Goal: Task Accomplishment & Management: Manage account settings

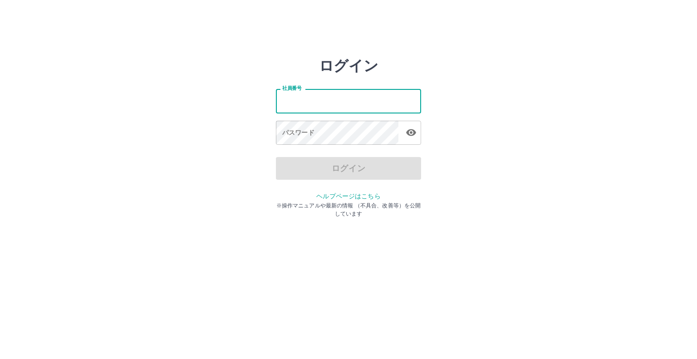
type input "*******"
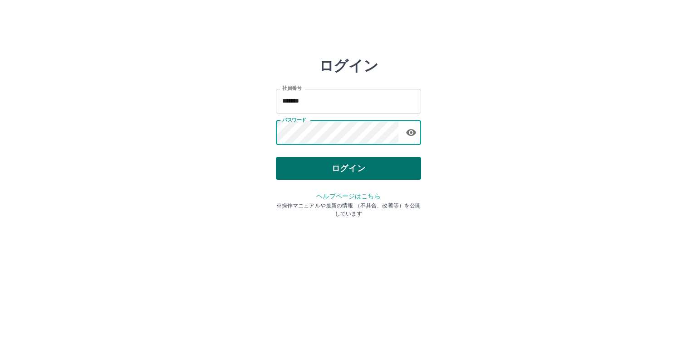
click at [302, 172] on button "ログイン" at bounding box center [348, 168] width 145 height 23
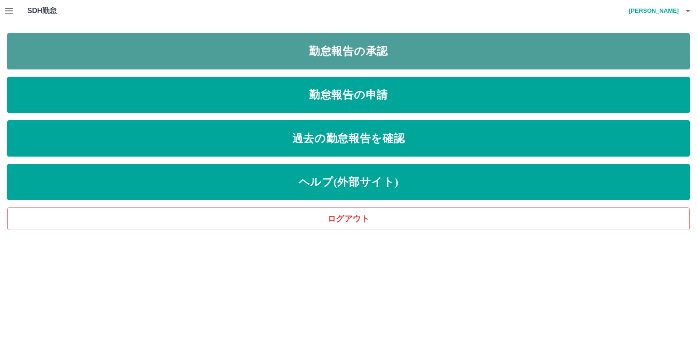
click at [368, 52] on link "勤怠報告の承認" at bounding box center [348, 51] width 682 height 36
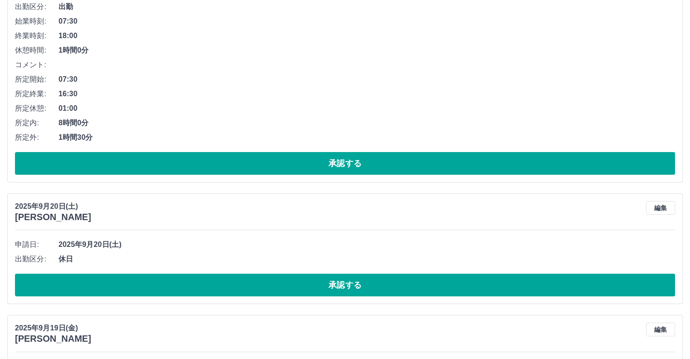
scroll to position [3474, 0]
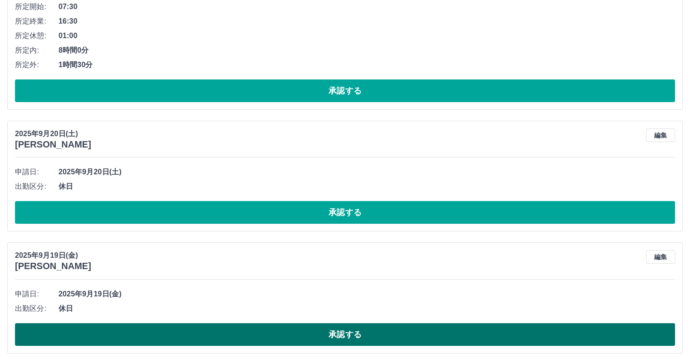
click at [392, 327] on button "承認する" at bounding box center [345, 334] width 660 height 23
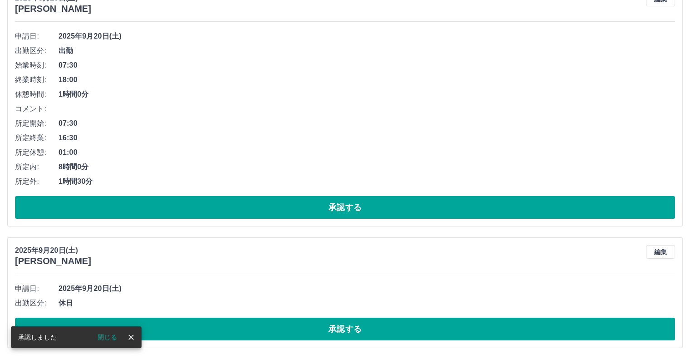
scroll to position [3352, 0]
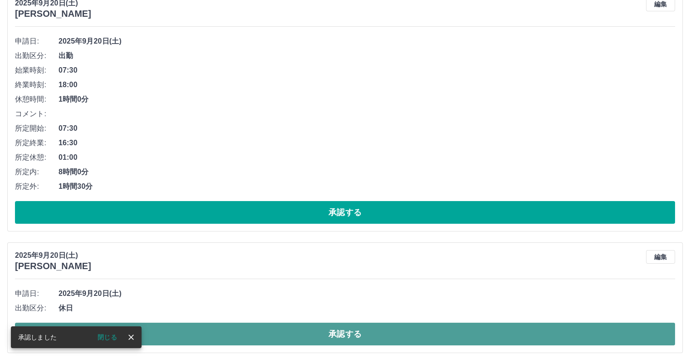
click at [405, 330] on button "承認する" at bounding box center [345, 333] width 660 height 23
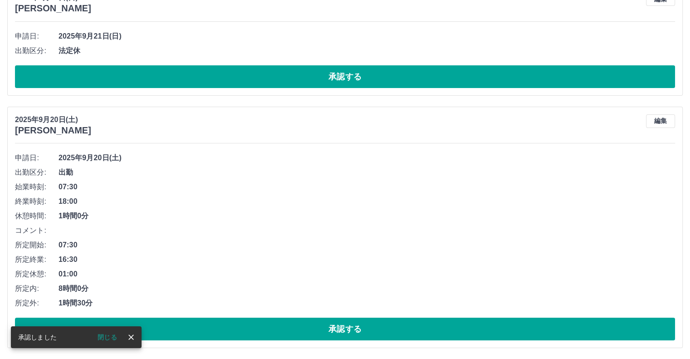
scroll to position [3231, 0]
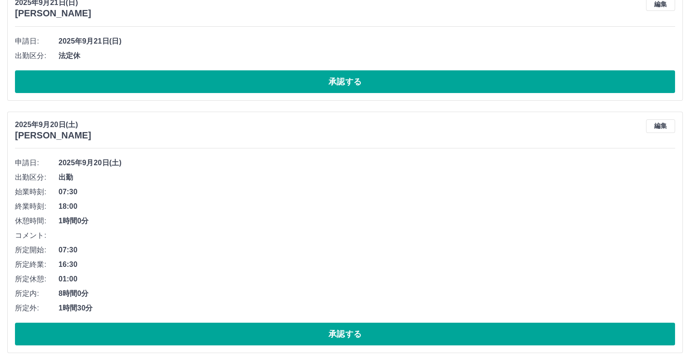
click at [405, 330] on button "承認する" at bounding box center [345, 333] width 660 height 23
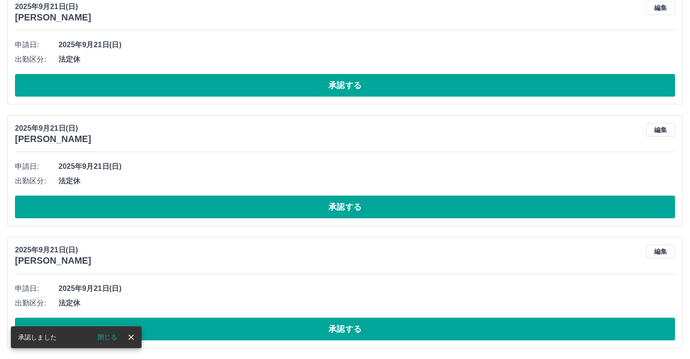
scroll to position [2979, 0]
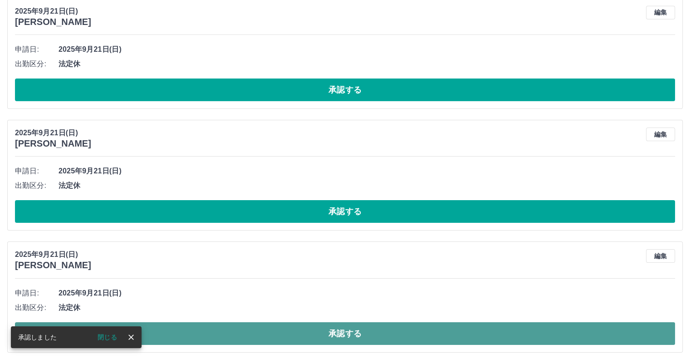
click at [405, 329] on button "承認する" at bounding box center [345, 333] width 660 height 23
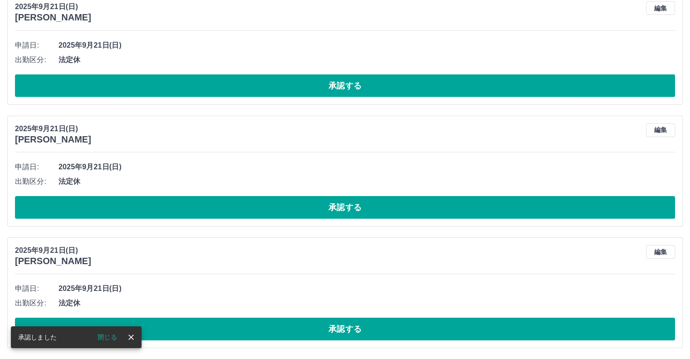
scroll to position [2858, 0]
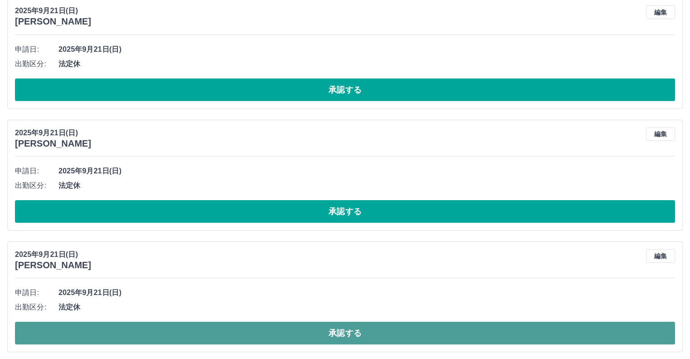
click at [406, 328] on button "承認する" at bounding box center [345, 333] width 660 height 23
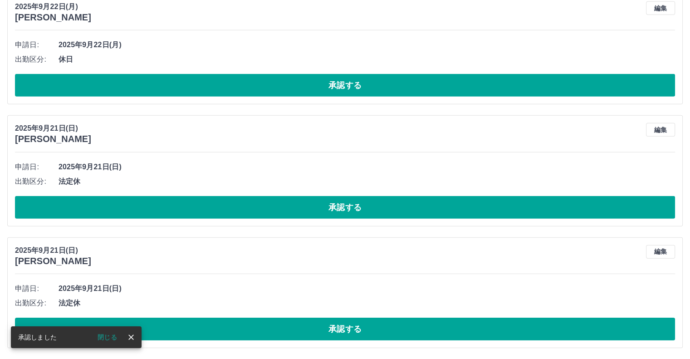
scroll to position [2736, 0]
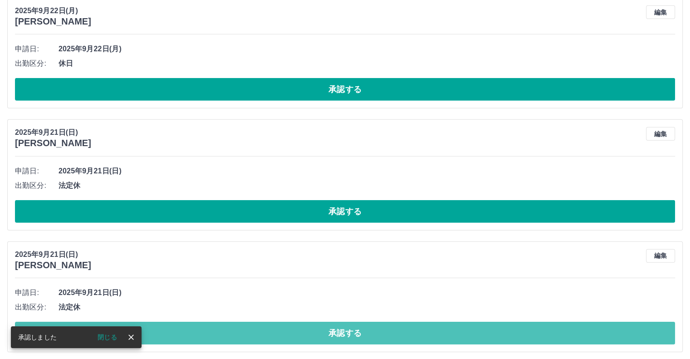
click at [407, 328] on button "承認する" at bounding box center [345, 333] width 660 height 23
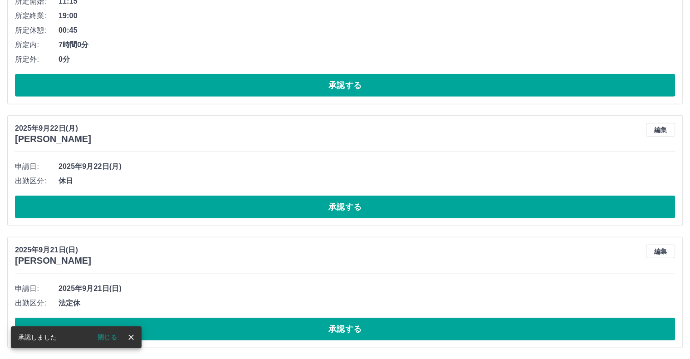
scroll to position [2614, 0]
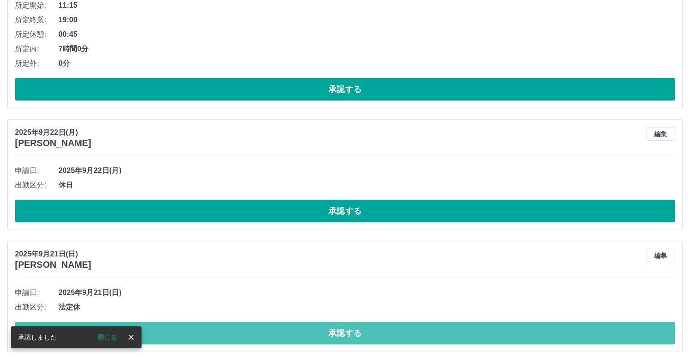
click at [407, 328] on button "承認する" at bounding box center [345, 333] width 660 height 23
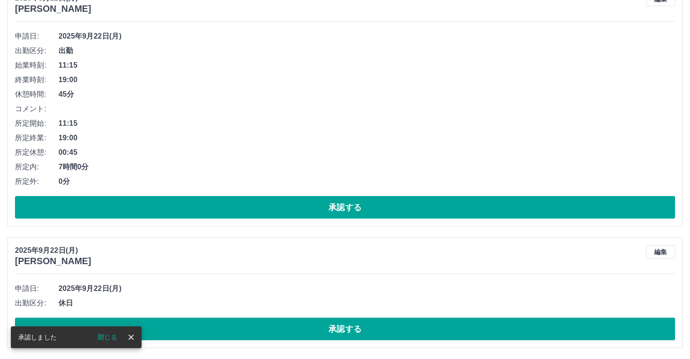
scroll to position [2493, 0]
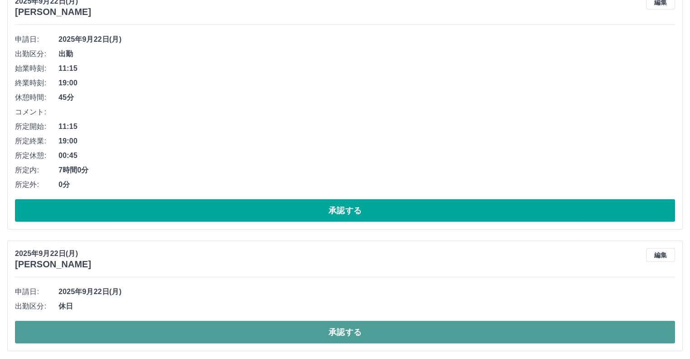
click at [457, 333] on button "承認する" at bounding box center [345, 332] width 660 height 23
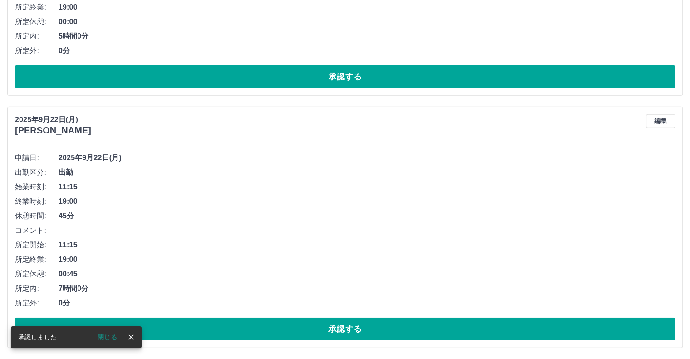
scroll to position [2372, 0]
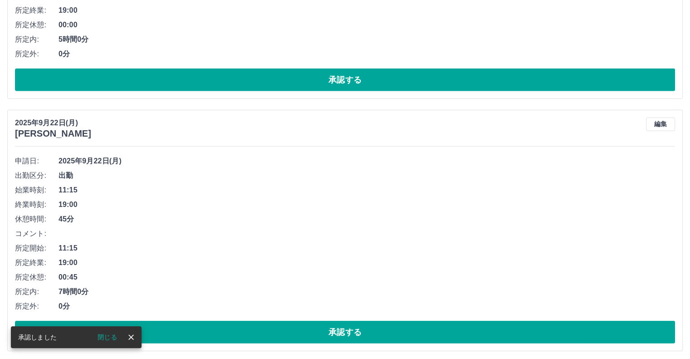
click at [457, 333] on button "承認する" at bounding box center [345, 332] width 660 height 23
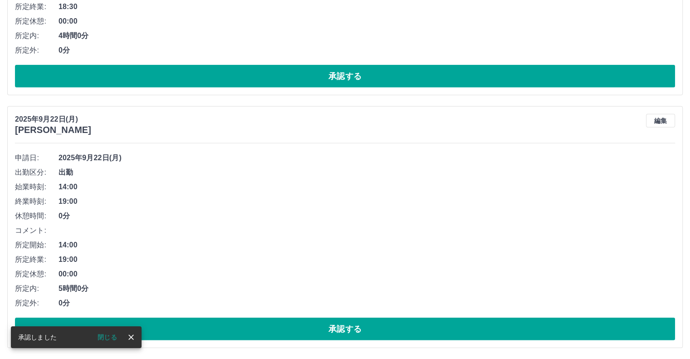
scroll to position [2120, 0]
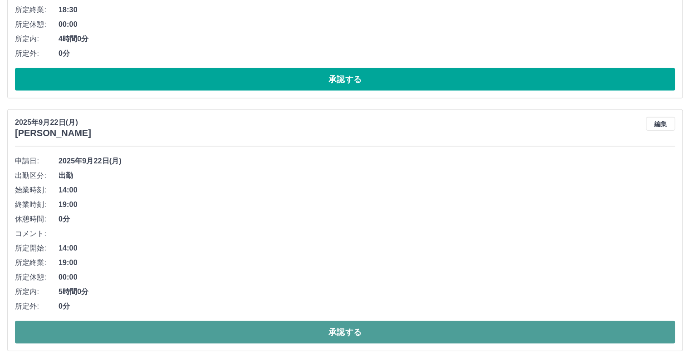
click at [456, 334] on button "承認する" at bounding box center [345, 332] width 660 height 23
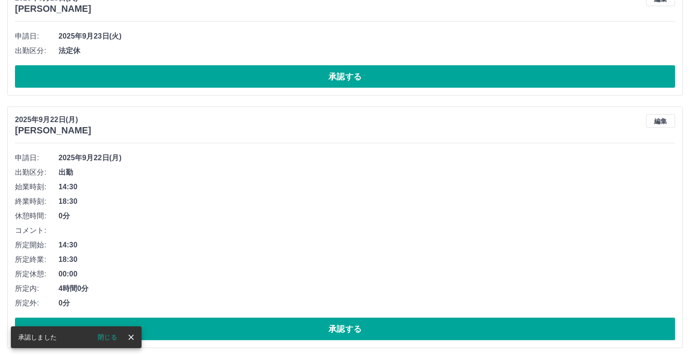
scroll to position [1868, 0]
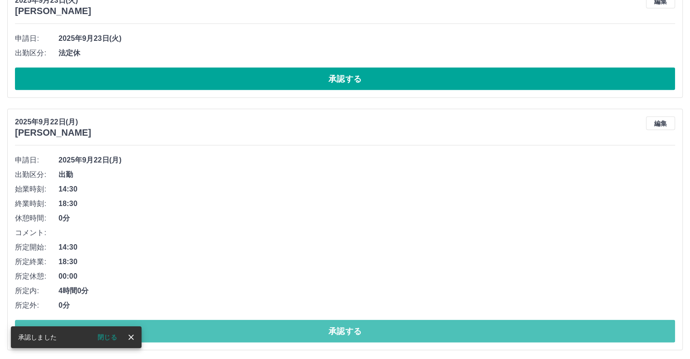
click at [456, 334] on button "承認する" at bounding box center [345, 331] width 660 height 23
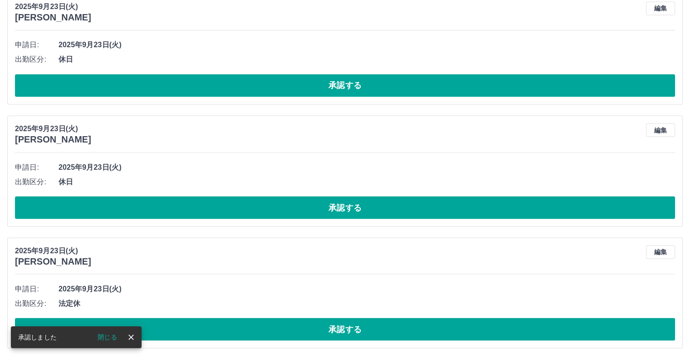
scroll to position [1616, 0]
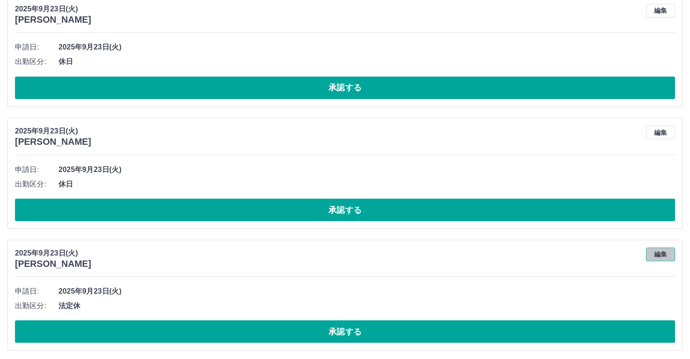
click at [661, 255] on button "編集" at bounding box center [660, 254] width 29 height 14
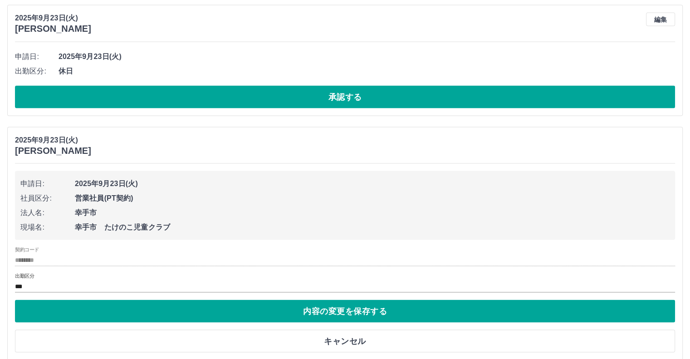
scroll to position [1738, 0]
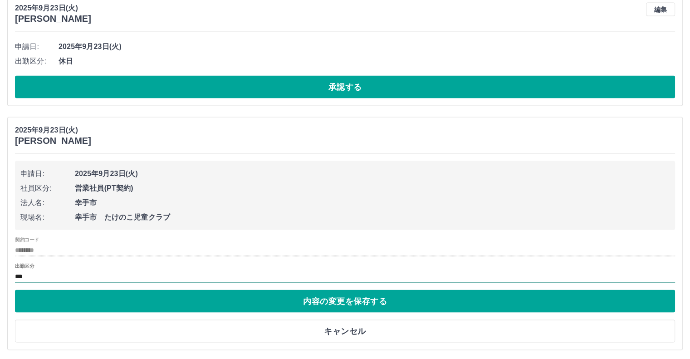
click at [32, 272] on input "***" at bounding box center [345, 276] width 660 height 11
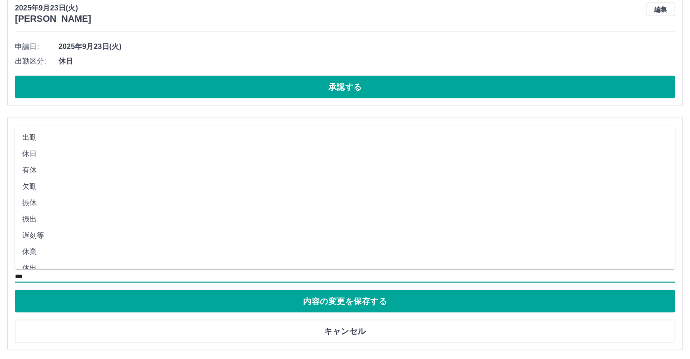
click at [33, 151] on li "休日" at bounding box center [345, 154] width 660 height 16
type input "**"
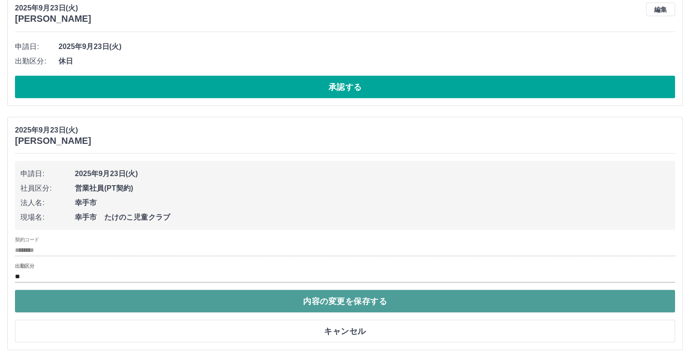
click at [327, 301] on button "内容の変更を保存する" at bounding box center [345, 301] width 660 height 23
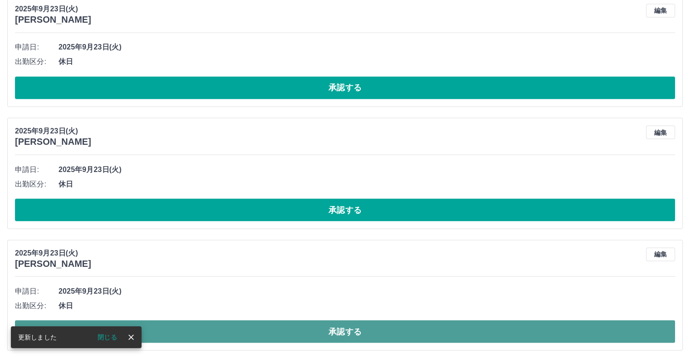
click at [304, 328] on button "承認する" at bounding box center [345, 331] width 660 height 23
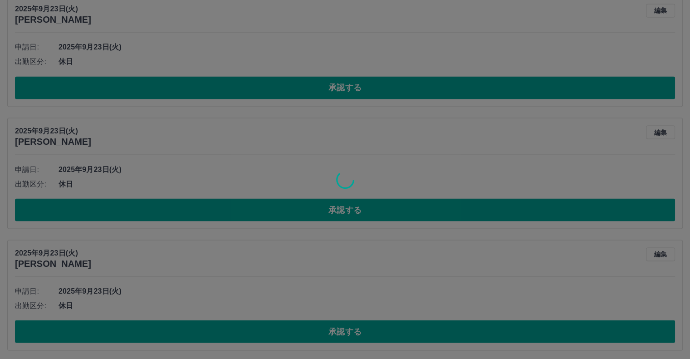
scroll to position [1494, 0]
